Goal: Contribute content: Contribute content

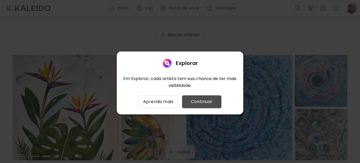
click at [201, 104] on span "Continuar" at bounding box center [201, 101] width 31 height 6
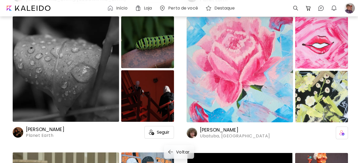
scroll to position [1134, 0]
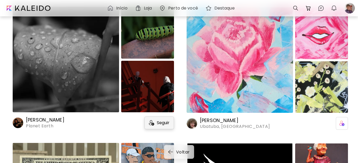
click at [161, 124] on span "Seguir" at bounding box center [163, 122] width 13 height 5
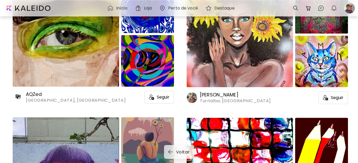
scroll to position [1424, 0]
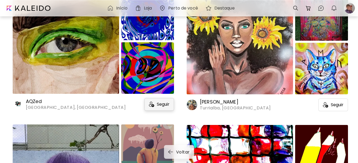
click at [166, 104] on span "Seguir" at bounding box center [163, 104] width 13 height 5
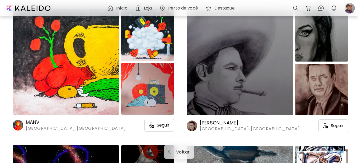
scroll to position [2769, 0]
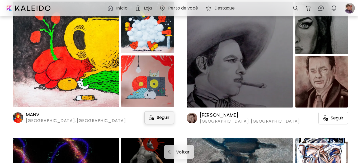
click at [163, 117] on span "Seguir" at bounding box center [163, 117] width 13 height 5
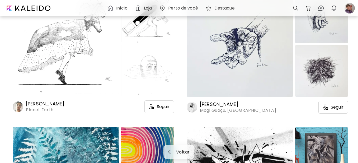
scroll to position [3059, 0]
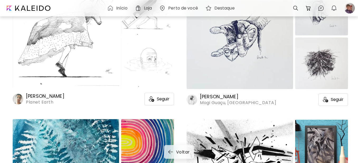
click at [208, 97] on h6 "Ronaldo Tomé" at bounding box center [238, 96] width 76 height 6
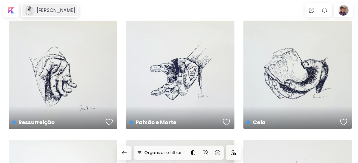
click at [27, 10] on image at bounding box center [29, 10] width 11 height 11
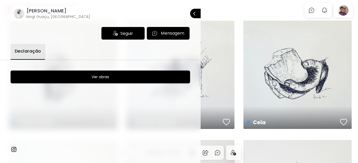
click at [20, 14] on image at bounding box center [19, 13] width 11 height 11
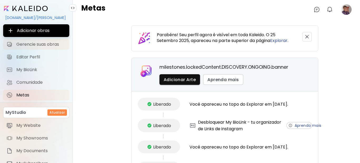
click at [23, 44] on span "Gerencie suas obras" at bounding box center [41, 44] width 50 height 5
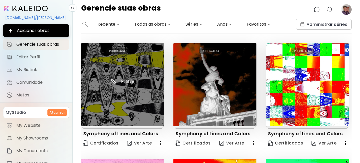
click at [144, 98] on img at bounding box center [122, 84] width 83 height 83
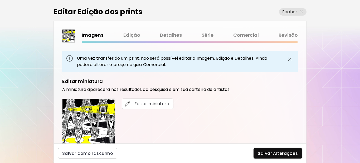
scroll to position [105, 0]
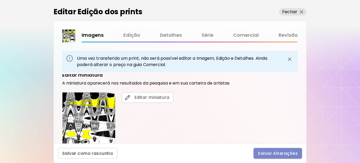
click at [285, 153] on span "Salvar Alterações" at bounding box center [278, 153] width 40 height 6
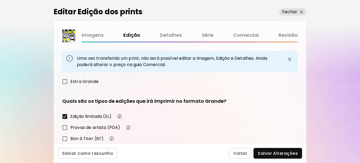
scroll to position [79, 0]
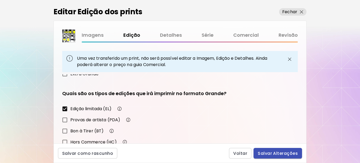
click at [274, 152] on span "Salvar Alterações" at bounding box center [278, 153] width 40 height 6
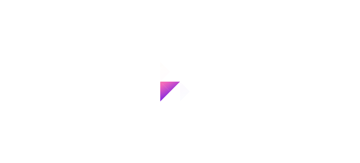
type input "**********"
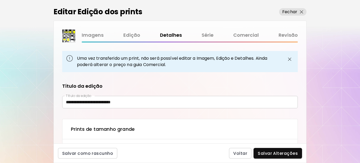
type textarea "**********"
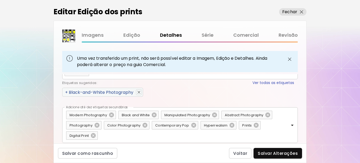
scroll to position [350, 0]
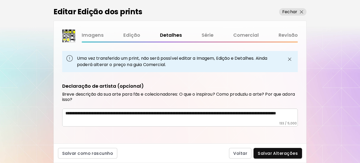
click at [132, 118] on textarea "**********" at bounding box center [180, 115] width 230 height 11
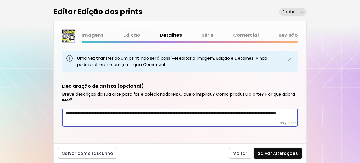
click at [132, 118] on textarea "**********" at bounding box center [180, 115] width 230 height 11
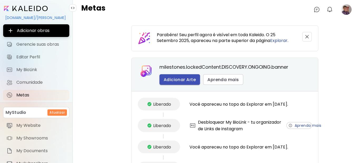
click at [175, 81] on span "Adicionar Arte" at bounding box center [180, 80] width 32 height 6
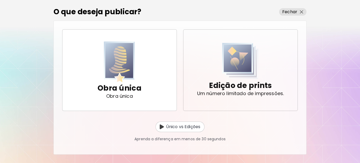
click at [221, 68] on div "Edição de prints Um número limitado de impressões." at bounding box center [240, 70] width 87 height 54
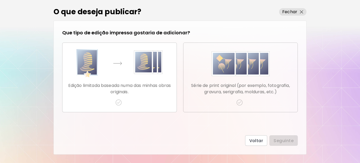
click at [240, 103] on img "button" at bounding box center [240, 102] width 6 height 6
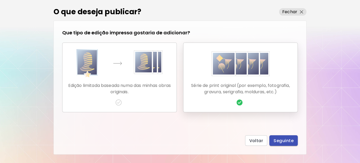
click at [283, 142] on span "Seguinte" at bounding box center [284, 141] width 20 height 6
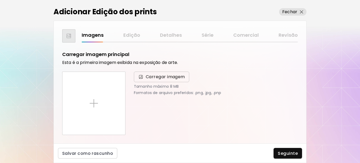
click at [157, 79] on span "Carregar imagem" at bounding box center [165, 77] width 39 height 6
click at [0, 0] on input "Carregar imagem" at bounding box center [0, 0] width 0 height 0
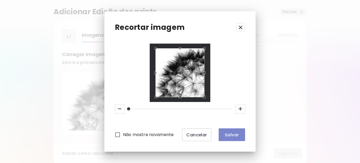
click at [229, 134] on span "Salvar" at bounding box center [232, 135] width 18 height 6
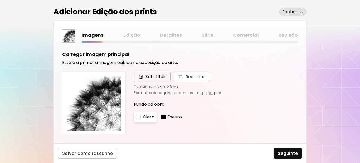
scroll to position [26, 0]
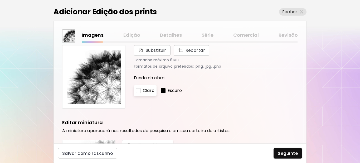
click at [163, 90] on div at bounding box center [163, 90] width 5 height 5
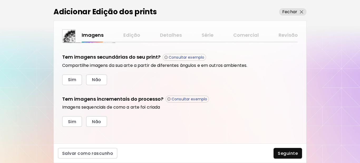
scroll to position [179, 0]
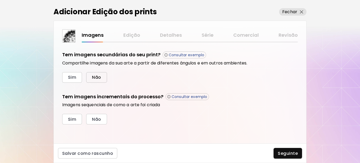
drag, startPoint x: 95, startPoint y: 75, endPoint x: 93, endPoint y: 77, distance: 2.8
click at [95, 75] on span "Não" at bounding box center [96, 77] width 9 height 6
click at [72, 117] on span "Sim" at bounding box center [72, 119] width 8 height 6
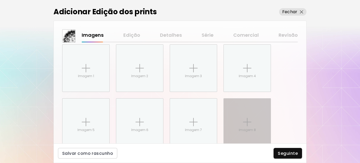
scroll to position [265, 0]
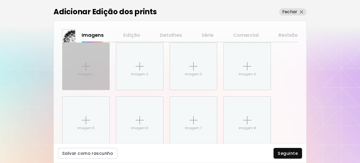
click at [83, 73] on p "Imagem 1" at bounding box center [86, 74] width 16 height 5
click at [0, 0] on input "Imagem 1" at bounding box center [0, 0] width 0 height 0
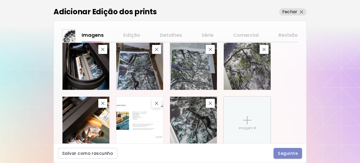
click at [294, 155] on span "Seguinte" at bounding box center [288, 153] width 20 height 6
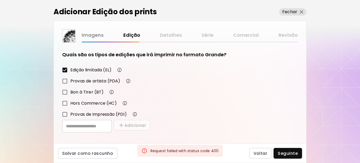
scroll to position [92, 0]
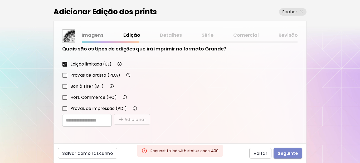
click at [293, 155] on span "Seguinte" at bounding box center [288, 153] width 20 height 6
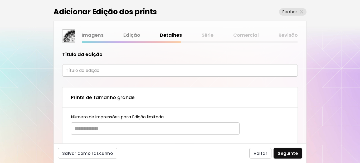
click at [130, 70] on input "text" at bounding box center [180, 70] width 236 height 12
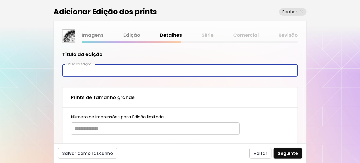
paste input "**********"
type input "**********"
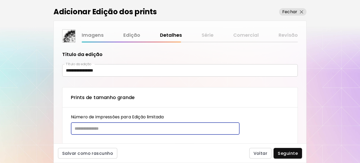
click at [110, 126] on input "text" at bounding box center [153, 128] width 165 height 12
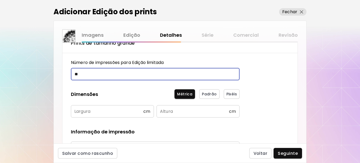
scroll to position [53, 0]
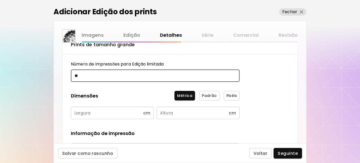
type input "**"
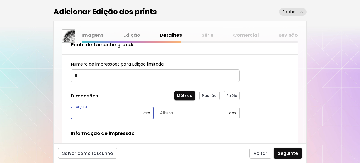
click at [97, 114] on input "text" at bounding box center [107, 113] width 73 height 12
type input "**"
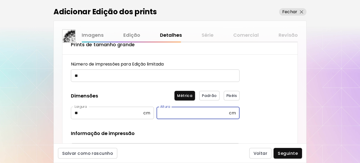
click at [169, 109] on input "text" at bounding box center [193, 113] width 73 height 12
type input "**"
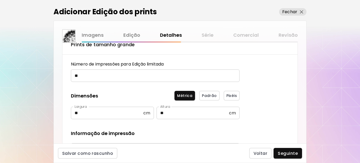
scroll to position [132, 0]
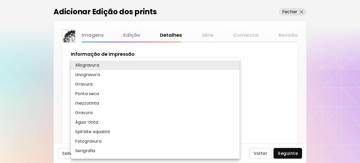
click at [98, 70] on body "**********" at bounding box center [180, 81] width 360 height 163
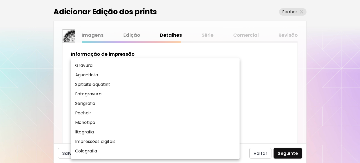
scroll to position [53, 0]
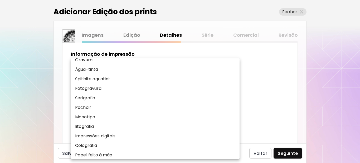
click at [95, 135] on p "Impressões digitais" at bounding box center [95, 136] width 40 height 6
type input "**********"
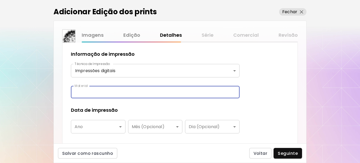
click at [104, 94] on input "text" at bounding box center [155, 92] width 169 height 12
type input "**********"
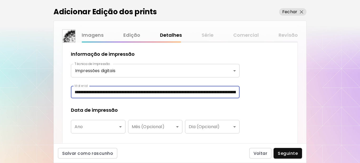
click at [102, 125] on body "**********" at bounding box center [180, 81] width 360 height 163
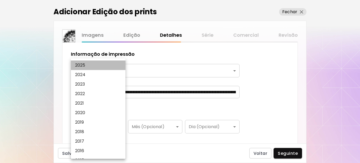
click at [83, 67] on p "2025" at bounding box center [80, 65] width 10 height 6
type input "****"
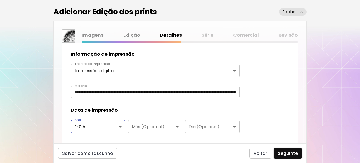
click at [140, 111] on div "Data de impressão" at bounding box center [155, 110] width 169 height 7
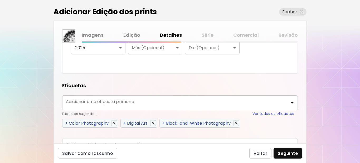
scroll to position [211, 0]
click at [165, 122] on span "+" at bounding box center [163, 123] width 3 height 6
type input "**********"
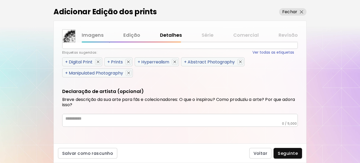
scroll to position [315, 0]
click at [66, 60] on span "+" at bounding box center [66, 62] width 3 height 6
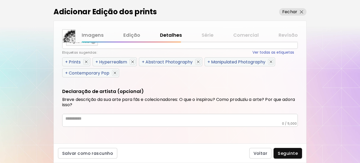
click at [65, 60] on span "+" at bounding box center [66, 62] width 3 height 6
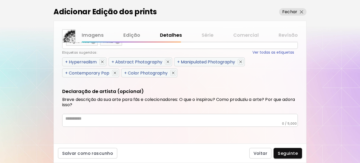
click at [65, 61] on span "+" at bounding box center [66, 62] width 3 height 6
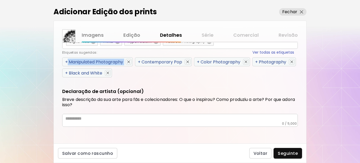
click at [65, 61] on span "+" at bounding box center [66, 62] width 3 height 6
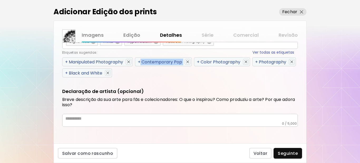
click at [138, 61] on span "+" at bounding box center [139, 62] width 3 height 6
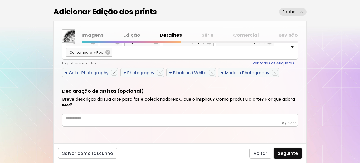
scroll to position [314, 0]
click at [65, 72] on span "+" at bounding box center [66, 73] width 3 height 6
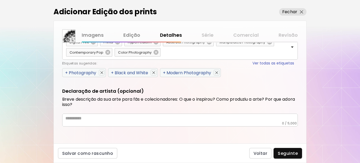
click at [65, 72] on span "+" at bounding box center [66, 73] width 3 height 6
click at [111, 72] on span "+" at bounding box center [112, 73] width 3 height 6
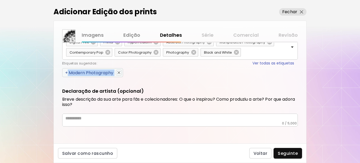
click at [65, 72] on span "+" at bounding box center [66, 73] width 3 height 6
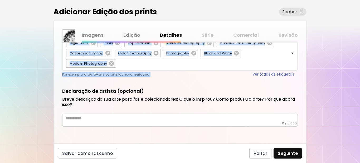
scroll to position [314, 0]
click at [65, 72] on div "Por exemplo, artes têxteis ou arte latino-americana Ver todas as etiquetas" at bounding box center [178, 74] width 232 height 6
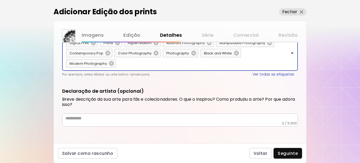
click at [113, 119] on textarea at bounding box center [181, 119] width 233 height 6
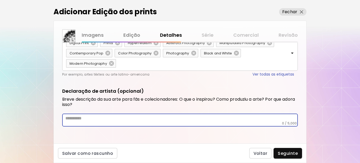
paste textarea "**********"
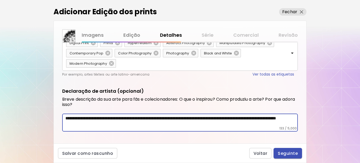
type textarea "**********"
click at [289, 152] on span "Seguinte" at bounding box center [288, 153] width 20 height 6
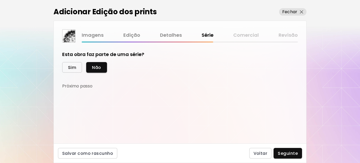
click at [67, 66] on button "Sim" at bounding box center [72, 67] width 20 height 11
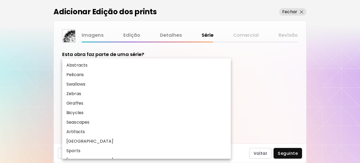
click at [91, 89] on body "kaleido.art/Sergio_Cerezer_Benetti Adicionar obras Gerencie suas obras Editar P…" at bounding box center [180, 81] width 360 height 163
click at [242, 101] on div at bounding box center [180, 81] width 360 height 163
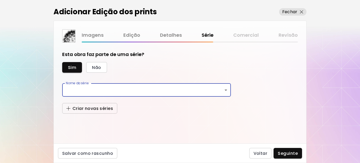
click at [97, 109] on span "Criar novas séries" at bounding box center [89, 108] width 47 height 6
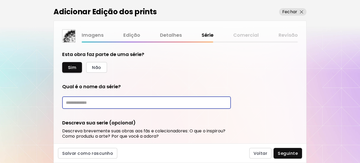
click at [95, 102] on input "text" at bounding box center [146, 102] width 169 height 12
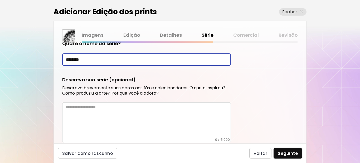
scroll to position [53, 0]
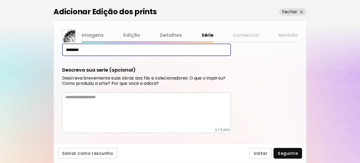
type input "********"
click at [115, 108] on textarea at bounding box center [148, 110] width 166 height 33
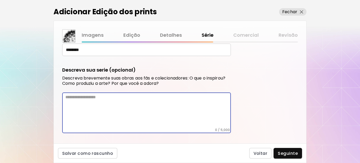
paste textarea "**********"
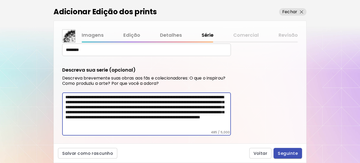
type textarea "**********"
click at [285, 152] on span "Seguinte" at bounding box center [288, 153] width 20 height 6
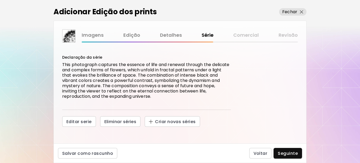
scroll to position [55, 0]
click at [290, 152] on span "Seguinte" at bounding box center [288, 153] width 20 height 6
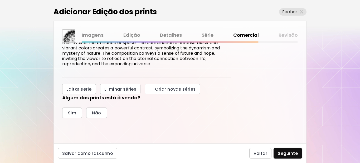
scroll to position [105, 0]
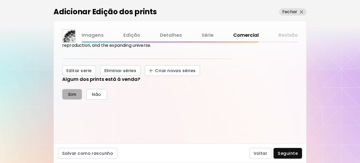
click at [73, 94] on span "Sim" at bounding box center [72, 95] width 8 height 6
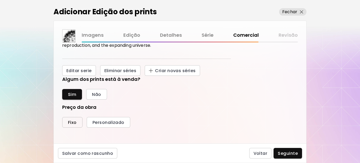
click at [71, 121] on span "Fixo" at bounding box center [72, 122] width 9 height 6
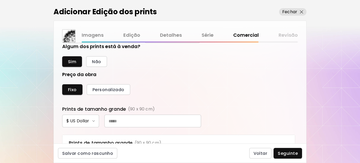
scroll to position [185, 0]
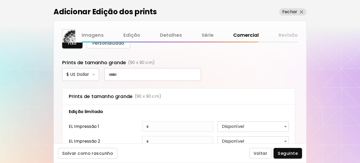
click at [148, 76] on input "text" at bounding box center [152, 74] width 97 height 13
type input "***"
click at [286, 153] on span "Seguinte" at bounding box center [288, 153] width 20 height 6
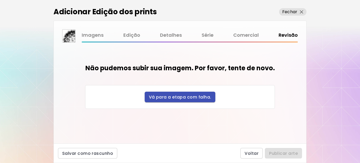
click at [175, 97] on span "Vá para a etapa com falha." at bounding box center [180, 97] width 63 height 6
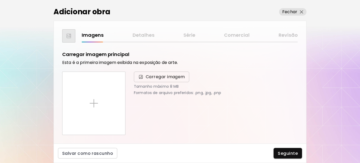
click at [164, 74] on span "Carregar imagem" at bounding box center [165, 77] width 39 height 6
click at [0, 0] on input "Carregar imagem" at bounding box center [0, 0] width 0 height 0
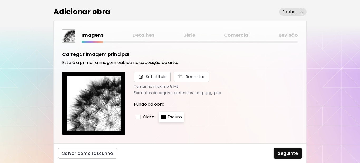
scroll to position [179, 0]
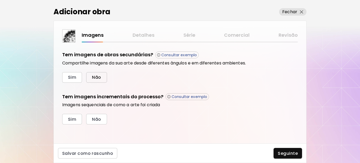
drag, startPoint x: 98, startPoint y: 77, endPoint x: 76, endPoint y: 100, distance: 31.7
click at [98, 77] on span "Não" at bounding box center [96, 77] width 9 height 6
click at [72, 121] on span "Sim" at bounding box center [72, 119] width 8 height 6
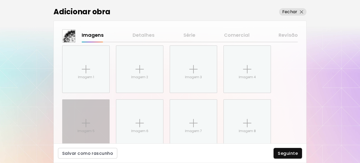
scroll to position [265, 0]
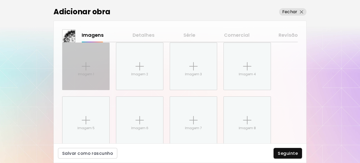
click at [85, 68] on img at bounding box center [86, 66] width 8 height 8
click at [0, 0] on input "Imagem 1" at bounding box center [0, 0] width 0 height 0
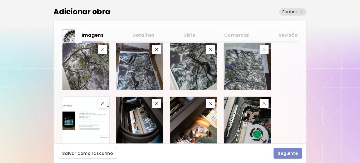
click at [290, 152] on span "Seguinte" at bounding box center [288, 153] width 20 height 6
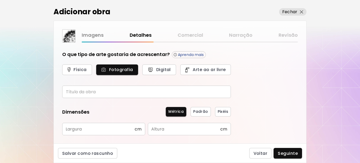
click at [98, 93] on input "text" at bounding box center [146, 91] width 169 height 12
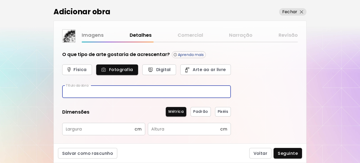
paste input "**********"
type input "**********"
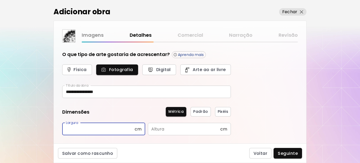
click at [100, 129] on input "text" at bounding box center [98, 129] width 73 height 12
type input "**"
click at [179, 129] on input "text" at bounding box center [184, 129] width 73 height 12
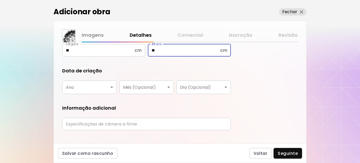
scroll to position [79, 0]
type input "**"
click at [108, 88] on body "**********" at bounding box center [180, 81] width 360 height 163
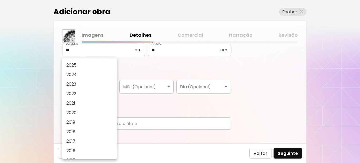
click at [84, 66] on li "2025" at bounding box center [90, 64] width 57 height 9
type input "****"
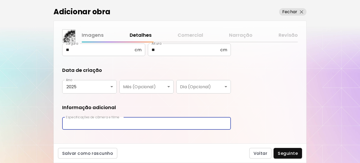
click at [98, 124] on input "text" at bounding box center [146, 123] width 169 height 12
click at [119, 135] on div "**********" at bounding box center [180, 92] width 253 height 101
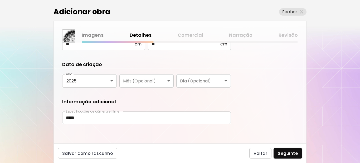
scroll to position [86, 0]
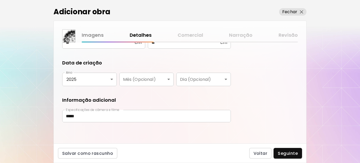
click at [92, 117] on input "*****" at bounding box center [146, 116] width 169 height 12
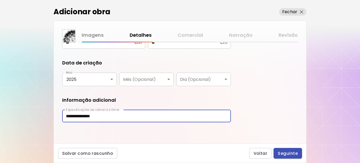
type input "**********"
click at [286, 155] on span "Seguinte" at bounding box center [288, 153] width 20 height 6
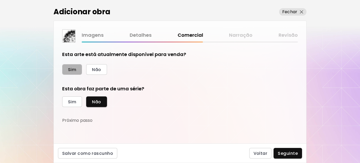
click at [75, 70] on span "Sim" at bounding box center [72, 70] width 8 height 6
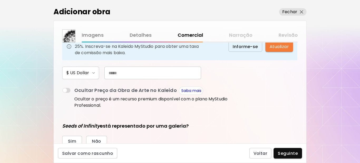
scroll to position [79, 0]
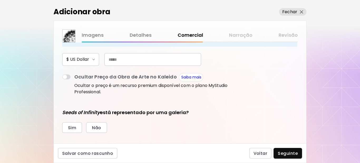
click at [129, 58] on input "text" at bounding box center [152, 59] width 97 height 13
type input "***"
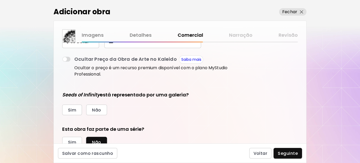
scroll to position [105, 0]
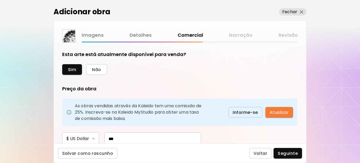
scroll to position [105, 0]
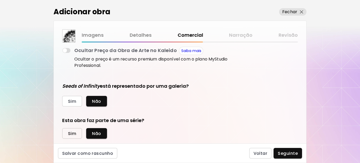
click at [72, 132] on span "Sim" at bounding box center [72, 134] width 8 height 6
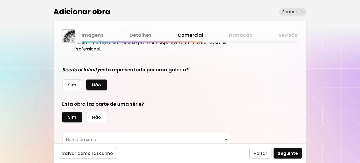
scroll to position [142, 0]
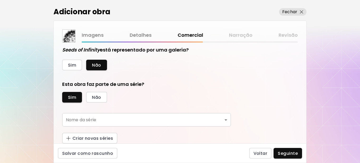
click at [131, 121] on body "kaleido.art/Sergio_Cerezer_Benetti Adicionar obras Gerencie suas obras Editar P…" at bounding box center [180, 81] width 360 height 163
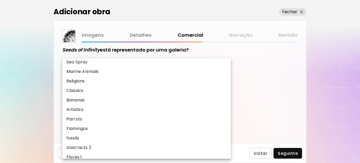
scroll to position [255, 0]
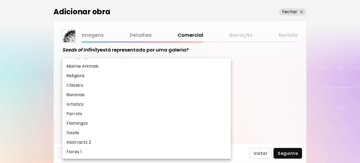
click at [96, 153] on li "Flores 1" at bounding box center [146, 151] width 169 height 9
type input "********"
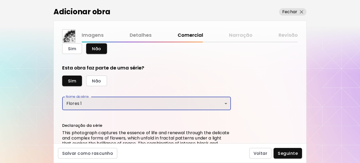
scroll to position [209, 0]
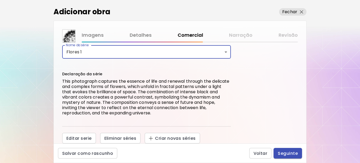
click at [283, 152] on span "Seguinte" at bounding box center [288, 153] width 20 height 6
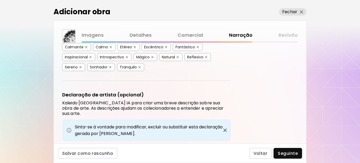
scroll to position [213, 0]
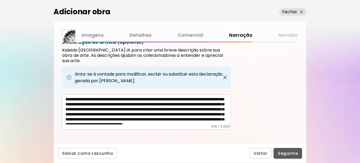
click at [289, 154] on span "Seguinte" at bounding box center [288, 153] width 20 height 6
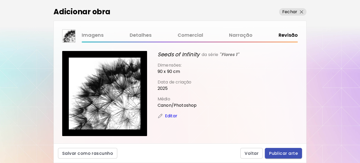
click at [283, 154] on span "Publicar arte" at bounding box center [283, 153] width 29 height 6
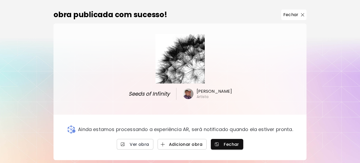
click at [194, 145] on span "Adicionar obra" at bounding box center [182, 144] width 41 height 6
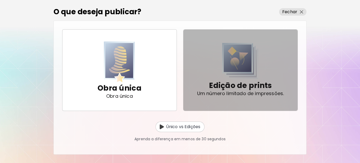
click at [222, 88] on p "Edição de prints" at bounding box center [240, 85] width 63 height 11
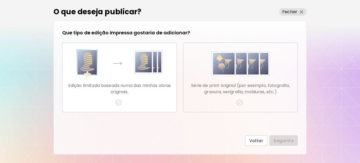
click at [240, 101] on img "button" at bounding box center [240, 102] width 6 height 6
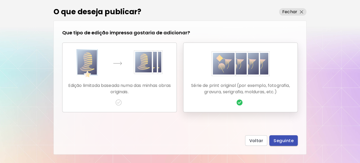
click at [285, 139] on span "Seguinte" at bounding box center [284, 141] width 20 height 6
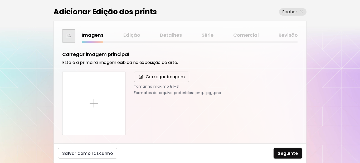
click at [172, 78] on span "Carregar imagem" at bounding box center [165, 77] width 39 height 6
click at [0, 0] on input "Carregar imagem" at bounding box center [0, 0] width 0 height 0
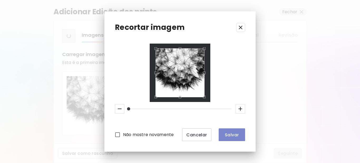
click at [229, 134] on span "Salvar" at bounding box center [232, 135] width 18 height 6
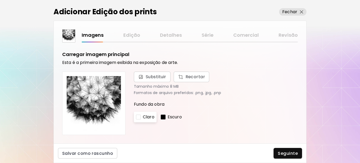
click at [164, 117] on div at bounding box center [163, 116] width 5 height 5
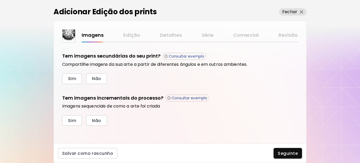
scroll to position [179, 0]
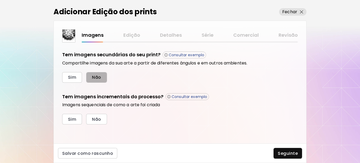
click at [99, 78] on span "Não" at bounding box center [96, 77] width 9 height 6
click at [79, 117] on button "Sim" at bounding box center [72, 119] width 20 height 11
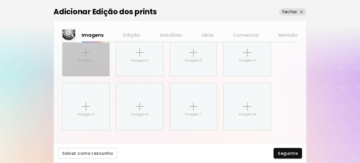
scroll to position [284, 0]
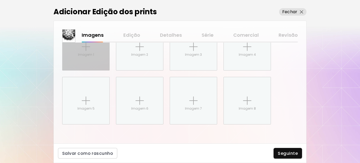
click at [91, 66] on div "Imagem 1" at bounding box center [86, 46] width 47 height 47
click at [0, 0] on input "Imagem 1" at bounding box center [0, 0] width 0 height 0
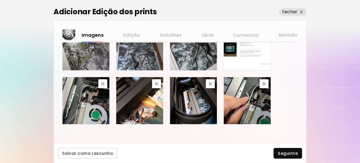
scroll to position [265, 0]
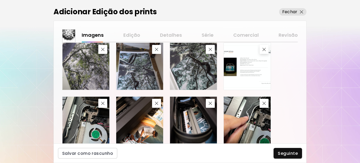
click at [284, 156] on span "Seguinte" at bounding box center [288, 153] width 20 height 6
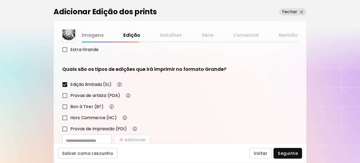
scroll to position [92, 0]
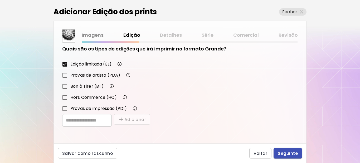
click at [281, 154] on span "Seguinte" at bounding box center [288, 153] width 20 height 6
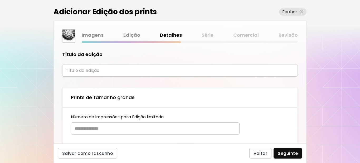
click at [102, 69] on input "text" at bounding box center [180, 70] width 236 height 12
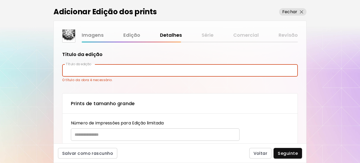
click at [106, 69] on input "text" at bounding box center [180, 70] width 236 height 12
type input "**********"
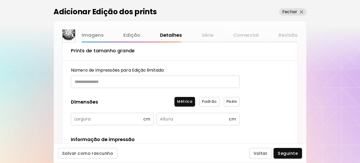
click at [97, 83] on input "text" at bounding box center [153, 81] width 165 height 12
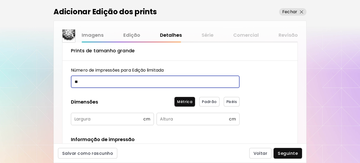
type input "**"
click at [95, 119] on input "text" at bounding box center [107, 119] width 73 height 12
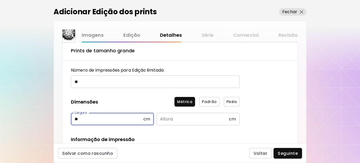
type input "**"
click at [167, 119] on input "text" at bounding box center [193, 119] width 73 height 12
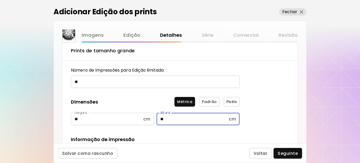
type input "**"
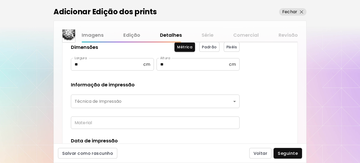
scroll to position [126, 0]
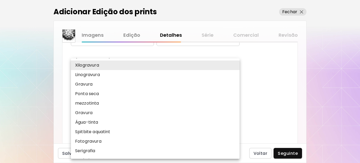
click at [109, 77] on body "**********" at bounding box center [180, 81] width 360 height 163
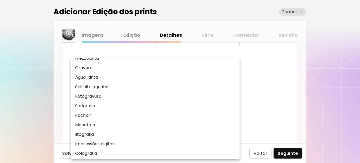
scroll to position [53, 0]
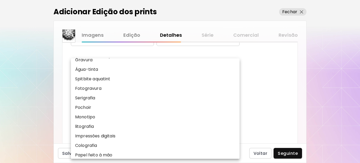
click at [94, 134] on p "Impressões digitais" at bounding box center [95, 136] width 40 height 6
type input "**********"
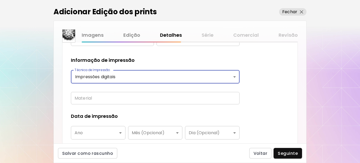
click at [99, 98] on input "text" at bounding box center [155, 98] width 169 height 12
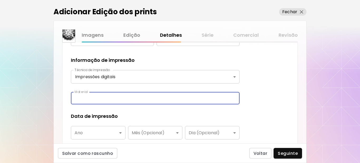
type input "**********"
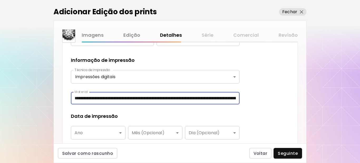
click at [91, 133] on body "**********" at bounding box center [180, 81] width 360 height 163
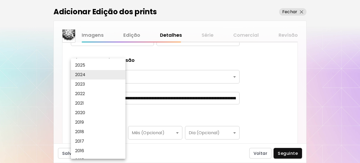
click at [80, 66] on p "2025" at bounding box center [80, 65] width 10 height 6
type input "****"
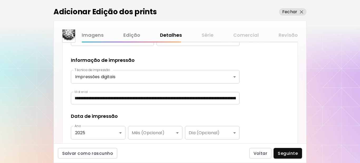
click at [141, 114] on div "Data de impressão" at bounding box center [155, 116] width 169 height 7
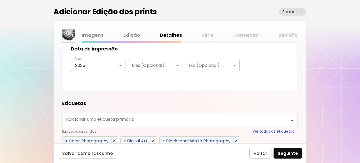
scroll to position [205, 0]
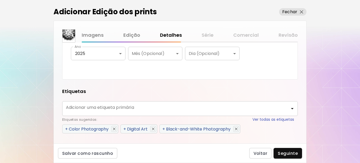
click at [164, 131] on span "+" at bounding box center [163, 129] width 3 height 6
type input "**********"
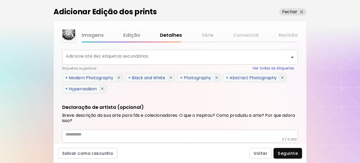
scroll to position [310, 0]
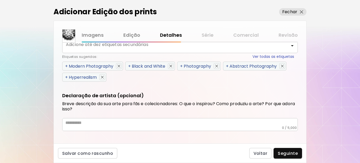
click at [67, 79] on span "+" at bounding box center [66, 77] width 3 height 6
click at [66, 77] on span "+" at bounding box center [66, 77] width 3 height 6
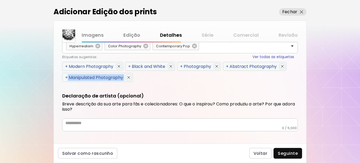
click at [66, 77] on span "+" at bounding box center [66, 77] width 3 height 6
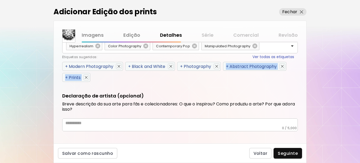
click at [66, 77] on span "+" at bounding box center [66, 77] width 3 height 6
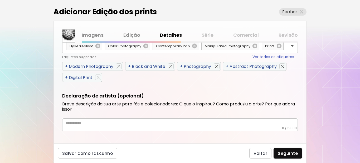
click at [66, 69] on span "+" at bounding box center [66, 66] width 3 height 6
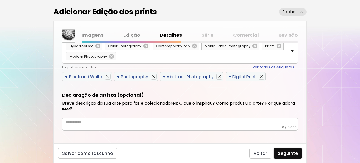
click at [66, 77] on span "+" at bounding box center [66, 77] width 3 height 6
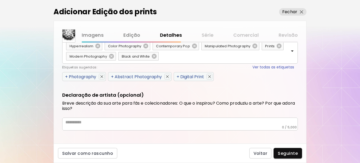
click at [66, 77] on span "+" at bounding box center [66, 77] width 3 height 6
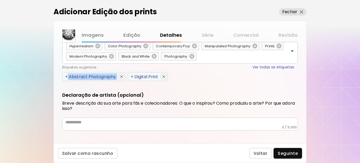
click at [66, 77] on span "+" at bounding box center [66, 77] width 3 height 6
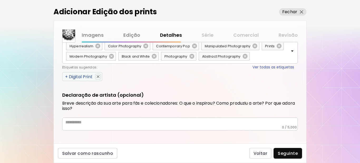
click at [66, 77] on span "+" at bounding box center [66, 77] width 3 height 6
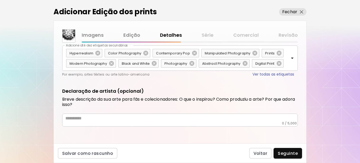
drag, startPoint x: 128, startPoint y: 125, endPoint x: 112, endPoint y: 120, distance: 16.5
click at [113, 119] on textarea at bounding box center [181, 119] width 233 height 6
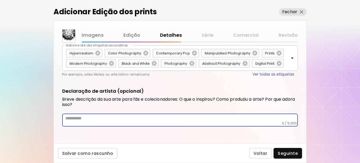
paste textarea "**********"
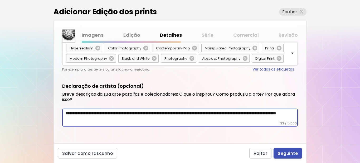
type textarea "**********"
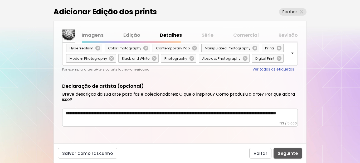
click at [286, 153] on span "Seguinte" at bounding box center [288, 153] width 20 height 6
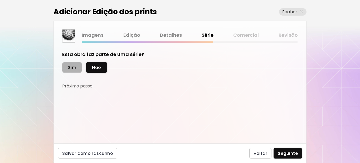
click at [73, 69] on span "Sim" at bounding box center [72, 68] width 8 height 6
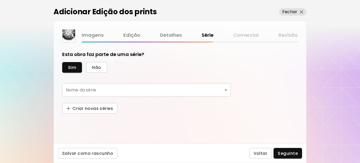
click at [184, 90] on body "[DOMAIN_NAME]/[PERSON_NAME] Adicionar obras Gerencie suas obras Editar Perfil M…" at bounding box center [180, 81] width 360 height 163
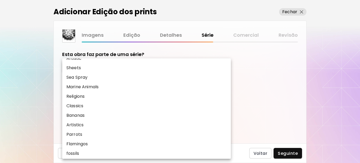
scroll to position [255, 0]
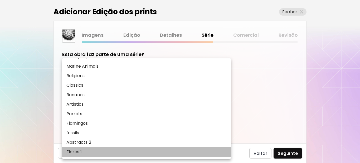
click at [81, 153] on p "Flores 1" at bounding box center [73, 151] width 15 height 6
type input "********"
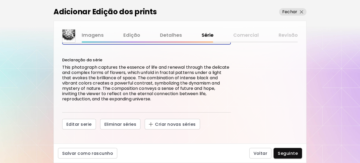
scroll to position [55, 0]
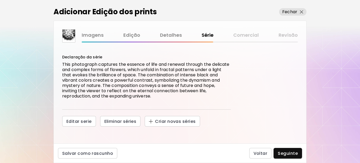
click at [285, 153] on span "Seguinte" at bounding box center [288, 153] width 20 height 6
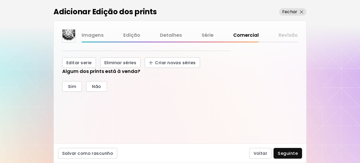
scroll to position [122, 0]
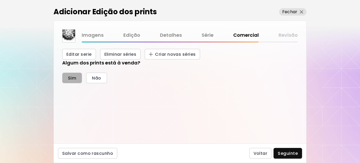
click at [72, 79] on span "Sim" at bounding box center [72, 78] width 8 height 6
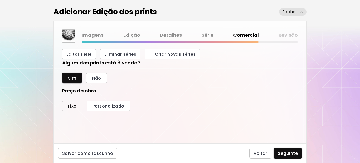
click at [73, 107] on span "Fixo" at bounding box center [72, 106] width 9 height 6
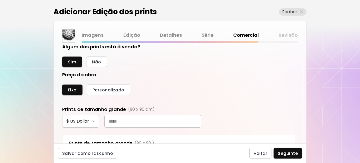
scroll to position [175, 0]
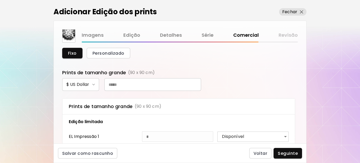
click at [131, 83] on input "text" at bounding box center [152, 84] width 97 height 13
type input "***"
click at [284, 152] on span "Seguinte" at bounding box center [288, 153] width 20 height 6
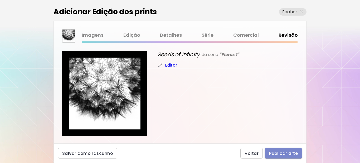
click at [278, 154] on span "Publicar arte" at bounding box center [283, 153] width 29 height 6
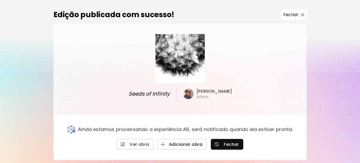
click at [189, 142] on span "Adicionar obra" at bounding box center [182, 144] width 41 height 6
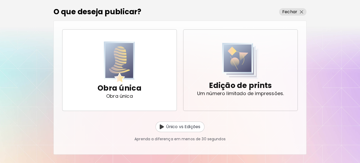
click at [229, 91] on p "Um número limitado de impressões." at bounding box center [240, 93] width 87 height 5
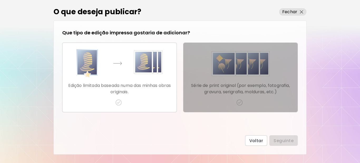
click at [240, 102] on img "button" at bounding box center [240, 102] width 6 height 6
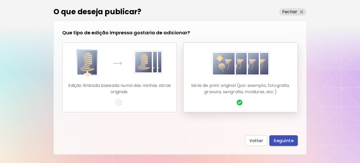
click at [286, 140] on span "Seguinte" at bounding box center [284, 141] width 20 height 6
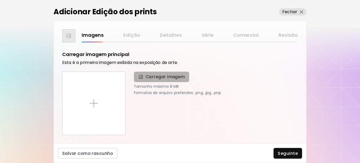
click at [171, 78] on span "Carregar imagem" at bounding box center [165, 77] width 39 height 6
click at [0, 0] on input "Carregar imagem" at bounding box center [0, 0] width 0 height 0
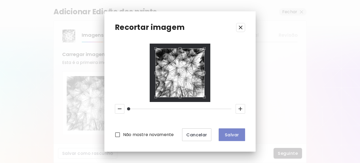
click at [233, 134] on span "Salvar" at bounding box center [232, 135] width 18 height 6
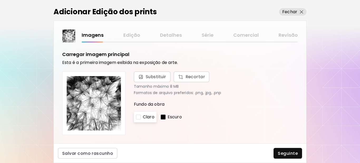
click at [164, 118] on div at bounding box center [163, 116] width 5 height 5
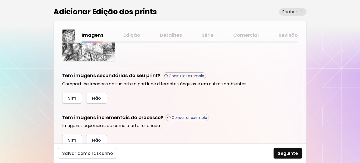
scroll to position [158, 0]
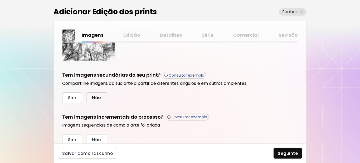
click at [101, 98] on span "Não" at bounding box center [96, 98] width 9 height 6
click at [74, 139] on span "Sim" at bounding box center [72, 140] width 8 height 6
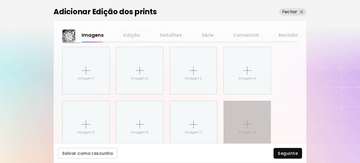
scroll to position [265, 0]
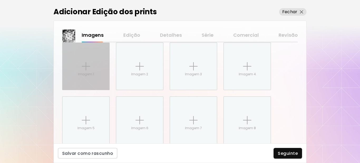
click at [78, 67] on div "Imagem 1" at bounding box center [86, 66] width 47 height 47
click at [0, 0] on input "Imagem 1" at bounding box center [0, 0] width 0 height 0
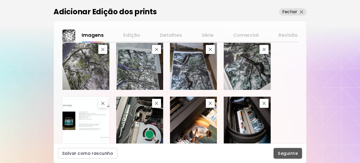
click at [280, 156] on button "Seguinte" at bounding box center [288, 153] width 28 height 11
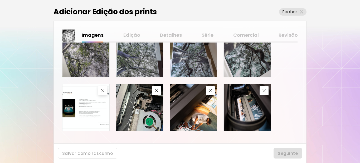
scroll to position [284, 0]
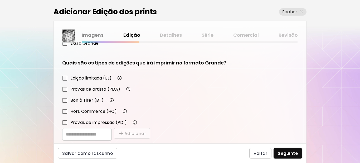
scroll to position [80, 0]
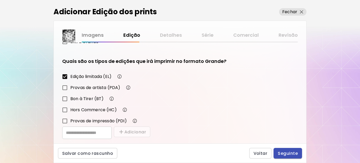
click at [290, 149] on button "Seguinte" at bounding box center [288, 153] width 28 height 11
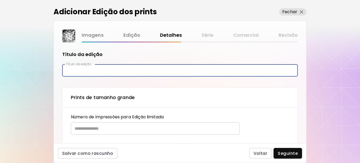
click at [92, 71] on input "text" at bounding box center [180, 70] width 236 height 12
type input "**********"
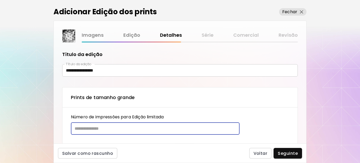
click at [102, 127] on input "text" at bounding box center [153, 128] width 165 height 12
type input "**"
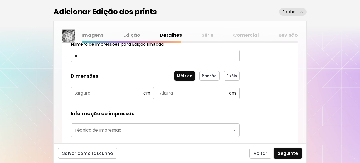
scroll to position [79, 0]
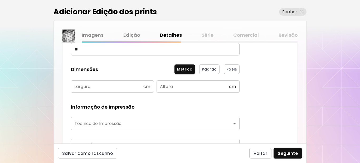
click at [89, 90] on input "text" at bounding box center [107, 86] width 73 height 12
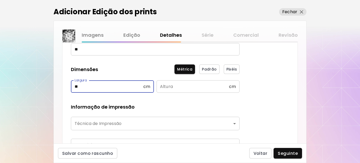
type input "**"
click at [164, 85] on input "text" at bounding box center [193, 86] width 73 height 12
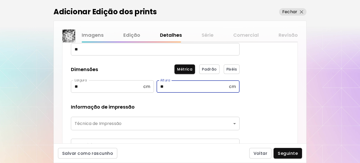
type input "**"
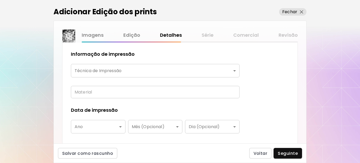
click at [124, 71] on body "**********" at bounding box center [180, 81] width 360 height 163
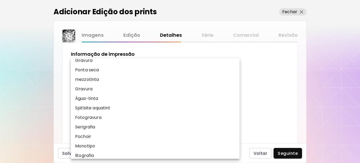
scroll to position [65, 0]
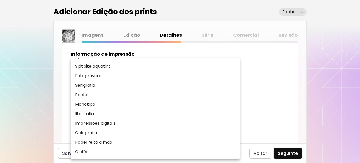
click at [99, 124] on p "Impressões digitais" at bounding box center [95, 123] width 40 height 6
type input "**********"
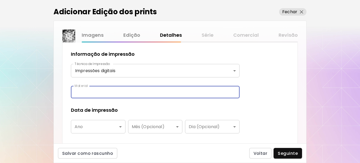
click at [106, 93] on input "text" at bounding box center [155, 92] width 169 height 12
type input "**********"
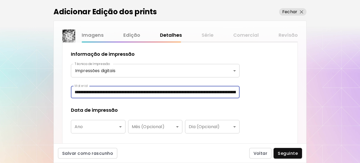
click at [92, 128] on body "**********" at bounding box center [180, 81] width 360 height 163
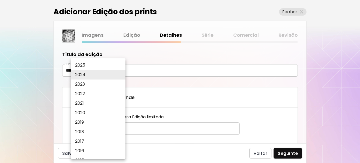
scroll to position [132, 0]
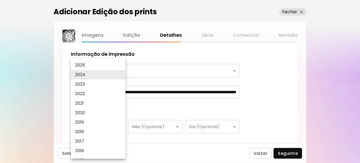
click at [89, 66] on li "2025" at bounding box center [99, 64] width 57 height 9
type input "****"
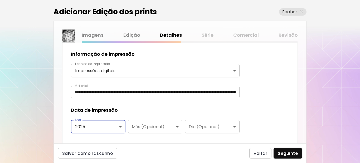
click at [175, 108] on div "Data de impressão" at bounding box center [155, 110] width 169 height 7
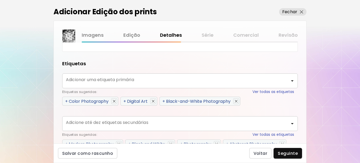
scroll to position [237, 0]
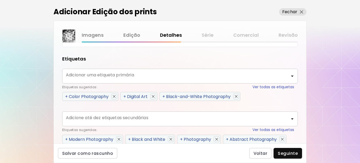
click at [126, 98] on span "+" at bounding box center [124, 96] width 3 height 6
type input "**********"
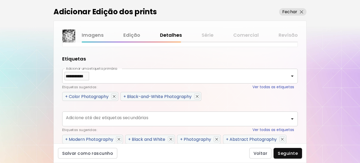
scroll to position [264, 0]
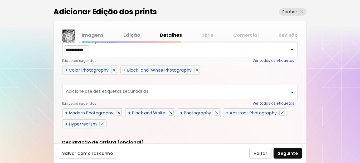
click at [66, 113] on span "+" at bounding box center [66, 113] width 3 height 6
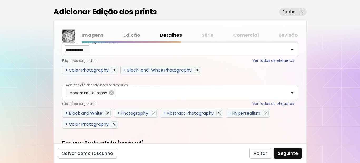
click at [66, 113] on span "+" at bounding box center [66, 113] width 3 height 6
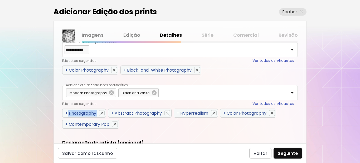
click at [66, 113] on span "+" at bounding box center [66, 113] width 3 height 6
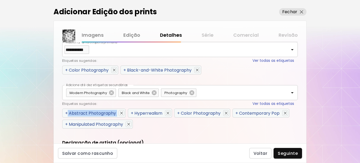
click at [66, 113] on span "+" at bounding box center [66, 113] width 3 height 6
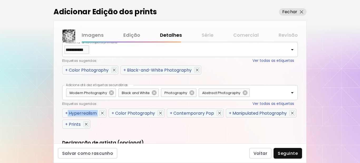
click at [66, 113] on span "+" at bounding box center [66, 113] width 3 height 6
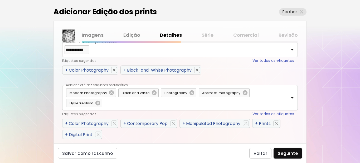
click at [66, 113] on div "Etiquetas sugeridas: Ver todas as etiquetas" at bounding box center [178, 114] width 232 height 6
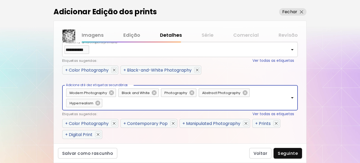
click at [66, 123] on span "+" at bounding box center [66, 123] width 3 height 6
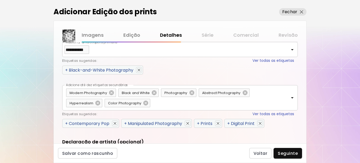
click at [66, 123] on span "+" at bounding box center [66, 123] width 3 height 6
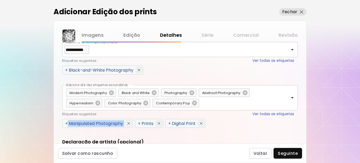
click at [66, 123] on span "+" at bounding box center [66, 123] width 3 height 6
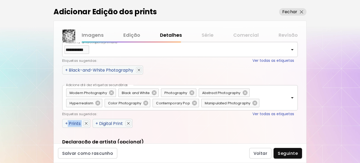
click at [67, 123] on span "+" at bounding box center [66, 123] width 3 height 6
click at [66, 126] on span "+" at bounding box center [66, 123] width 3 height 6
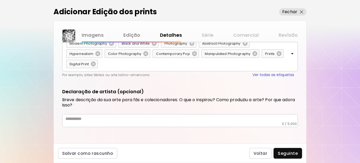
scroll to position [314, 0]
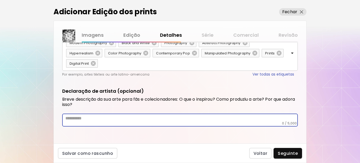
paste textarea "**********"
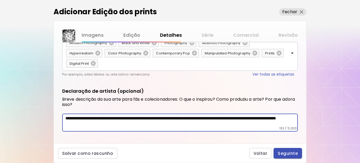
type textarea "**********"
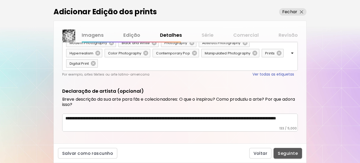
click at [288, 154] on span "Seguinte" at bounding box center [288, 153] width 20 height 6
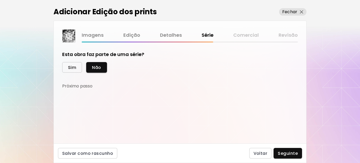
click at [71, 69] on span "Sim" at bounding box center [72, 68] width 8 height 6
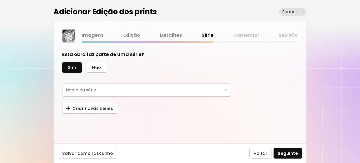
click at [86, 89] on body "[DOMAIN_NAME]/[PERSON_NAME] Adicionar obras Gerencie suas obras Editar Perfil M…" at bounding box center [180, 81] width 360 height 163
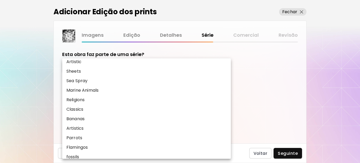
scroll to position [255, 0]
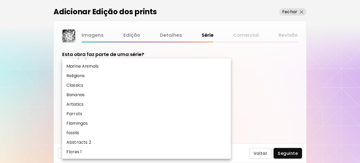
click at [77, 151] on p "Flores 1" at bounding box center [73, 151] width 15 height 6
type input "********"
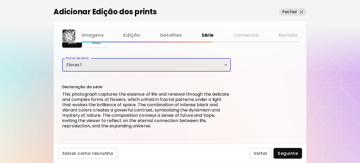
scroll to position [55, 0]
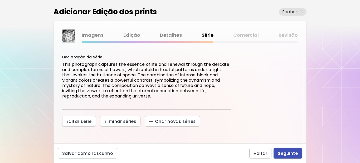
click at [285, 153] on span "Seguinte" at bounding box center [288, 153] width 20 height 6
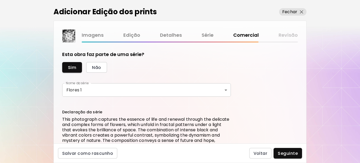
scroll to position [122, 0]
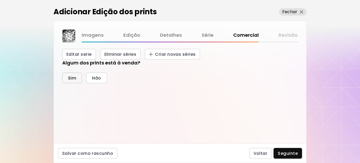
click at [72, 79] on span "Sim" at bounding box center [72, 78] width 8 height 6
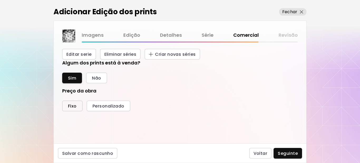
click at [68, 105] on span "Fixo" at bounding box center [72, 106] width 9 height 6
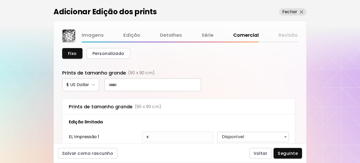
scroll to position [175, 0]
click at [137, 85] on input "text" at bounding box center [152, 84] width 97 height 13
type input "***"
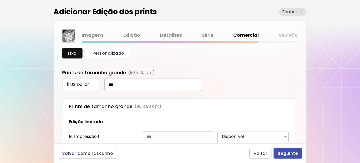
click at [288, 152] on span "Seguinte" at bounding box center [288, 153] width 20 height 6
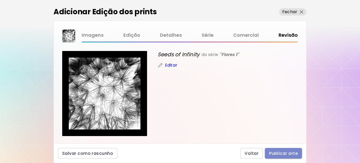
click at [286, 154] on span "Publicar arte" at bounding box center [283, 153] width 29 height 6
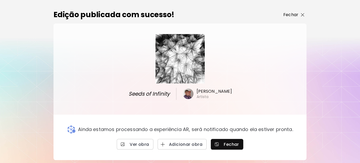
click at [296, 15] on p "Fechar" at bounding box center [290, 15] width 15 height 6
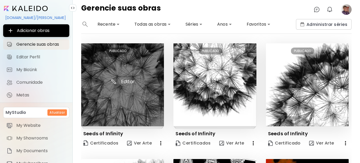
click at [137, 84] on img at bounding box center [122, 84] width 83 height 83
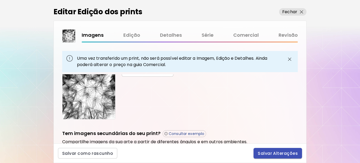
scroll to position [132, 0]
click at [279, 154] on span "Salvar Alterações" at bounding box center [278, 153] width 40 height 6
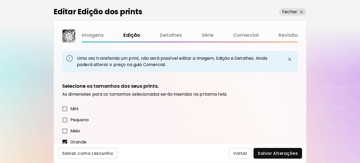
click at [281, 152] on span "Salvar Alterações" at bounding box center [278, 153] width 40 height 6
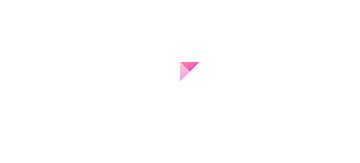
type input "**********"
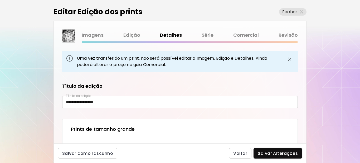
type textarea "**********"
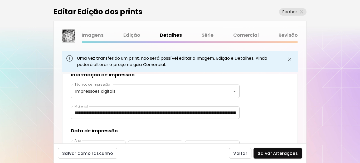
click at [279, 153] on span "Salvar Alterações" at bounding box center [278, 153] width 40 height 6
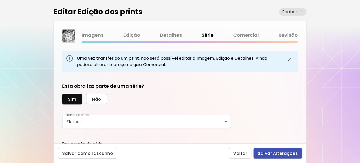
click at [277, 152] on span "Salvar Alterações" at bounding box center [278, 153] width 40 height 6
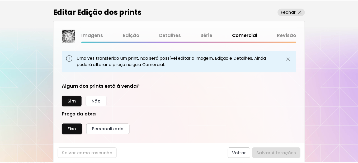
scroll to position [199, 230]
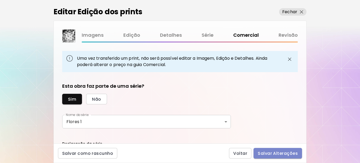
click at [279, 154] on span "Salvar Alterações" at bounding box center [278, 153] width 40 height 6
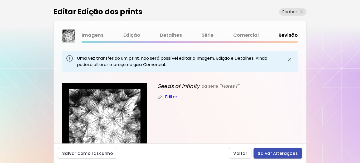
click at [279, 154] on span "Salvar Alterações" at bounding box center [278, 153] width 40 height 6
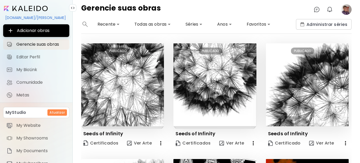
click at [347, 9] on image at bounding box center [346, 9] width 11 height 11
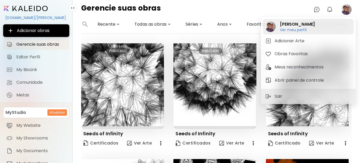
click at [304, 28] on h6 "Ver meu perfil" at bounding box center [297, 29] width 35 height 5
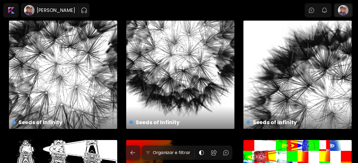
click at [347, 9] on div at bounding box center [342, 10] width 17 height 12
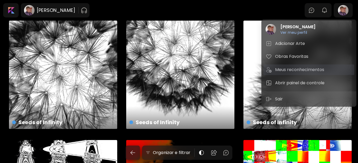
click at [299, 66] on h5 "Meus reconhecimentos" at bounding box center [300, 69] width 51 height 6
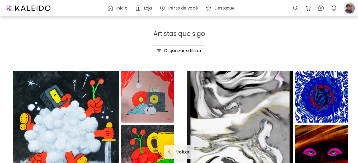
click at [351, 9] on div at bounding box center [349, 8] width 12 height 12
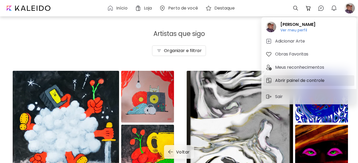
click at [297, 80] on h5 "Abrir painel de controle" at bounding box center [300, 80] width 51 height 6
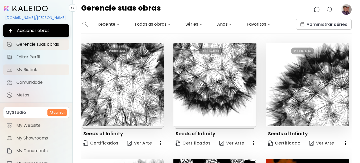
click at [26, 68] on span "My BioLink" at bounding box center [41, 69] width 50 height 5
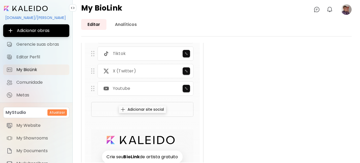
scroll to position [470, 0]
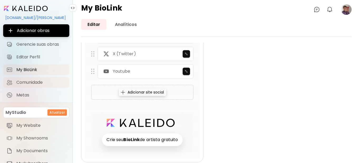
click at [26, 81] on span "Comunidade" at bounding box center [41, 82] width 50 height 5
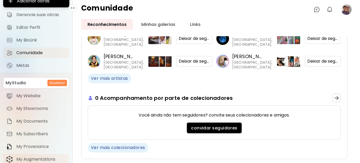
scroll to position [61, 0]
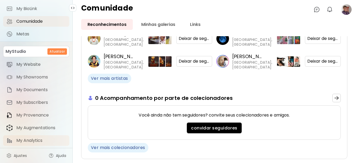
click at [28, 141] on span "My Analytics" at bounding box center [41, 140] width 50 height 5
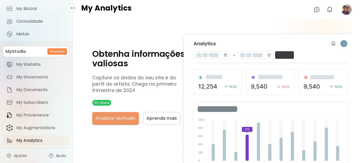
click at [112, 119] on span "Atualizar MyStudio" at bounding box center [115, 118] width 40 height 6
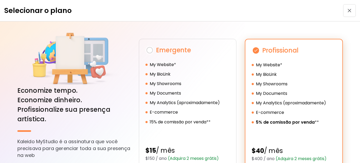
click at [348, 10] on img "button" at bounding box center [350, 11] width 4 height 4
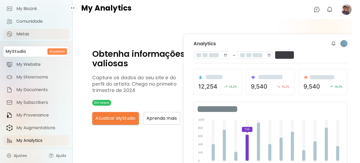
click at [17, 32] on span "Metas" at bounding box center [41, 33] width 50 height 5
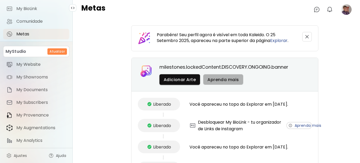
click at [227, 80] on span "Aprenda mais" at bounding box center [224, 80] width 32 height 6
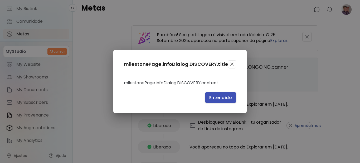
click at [218, 97] on span "Entendido" at bounding box center [220, 98] width 23 height 6
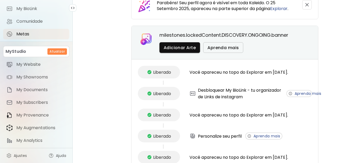
scroll to position [79, 0]
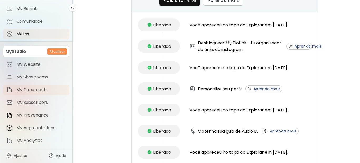
click at [29, 90] on span "My Documents" at bounding box center [41, 89] width 50 height 5
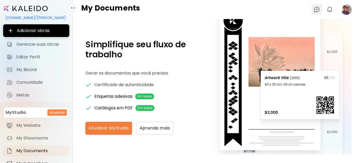
click at [318, 9] on img at bounding box center [317, 9] width 6 height 6
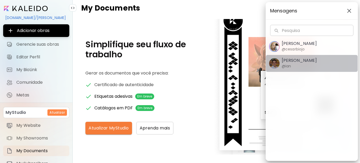
click at [306, 61] on h5 "Ian Panchevre" at bounding box center [299, 60] width 35 height 5
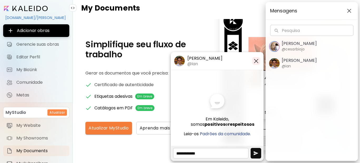
click at [255, 59] on img "button" at bounding box center [256, 61] width 6 height 6
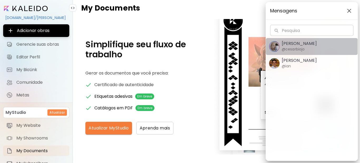
click at [295, 48] on h6 "@cesarbiojo" at bounding box center [293, 49] width 23 height 6
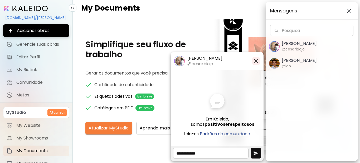
click at [256, 59] on img "button" at bounding box center [256, 61] width 6 height 6
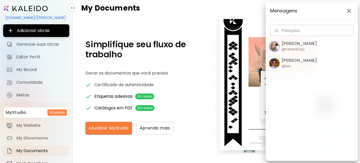
click at [347, 13] on button "button" at bounding box center [349, 11] width 8 height 8
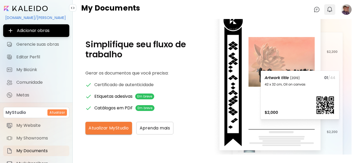
click at [331, 9] on img "button" at bounding box center [330, 9] width 6 height 6
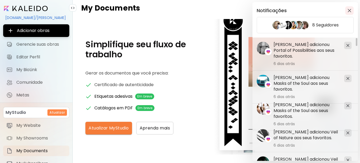
click at [350, 9] on img "button" at bounding box center [350, 11] width 4 height 4
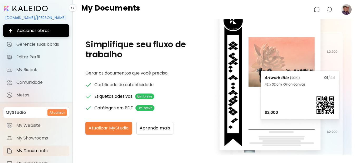
click at [348, 10] on image at bounding box center [346, 9] width 11 height 11
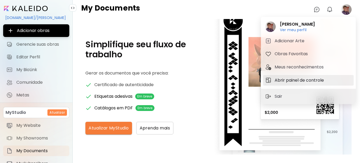
click at [280, 82] on h5 "Abrir painel de controle" at bounding box center [300, 80] width 51 height 6
